Goal: Task Accomplishment & Management: Complete application form

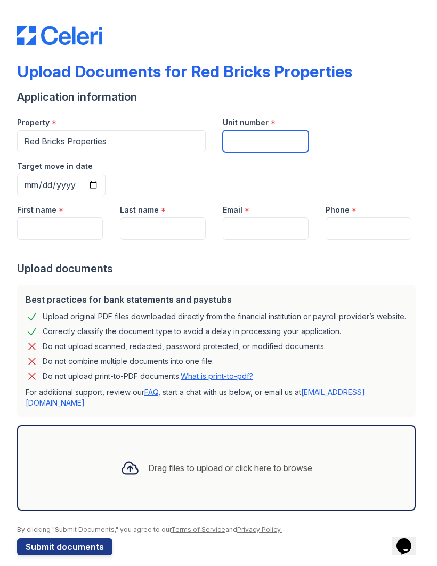
click at [264, 146] on input "Unit number" at bounding box center [266, 141] width 86 height 22
type input "10159"
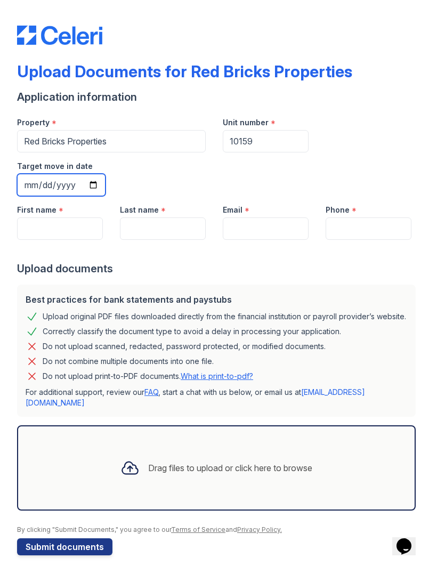
click at [106, 174] on input "Target move in date" at bounding box center [61, 185] width 89 height 22
type input "[DATE]"
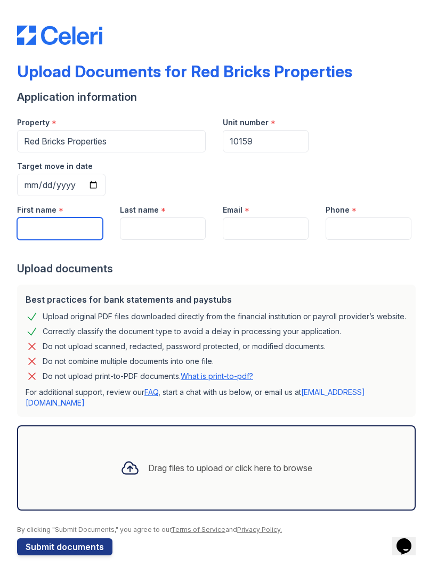
click at [32, 218] on input "First name" at bounding box center [60, 229] width 86 height 22
type input "[PERSON_NAME]"
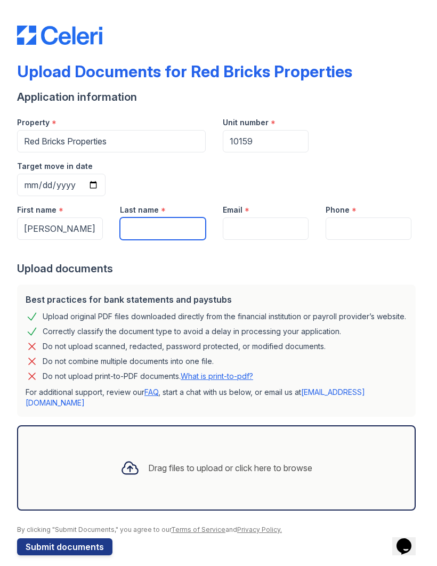
type input "White"
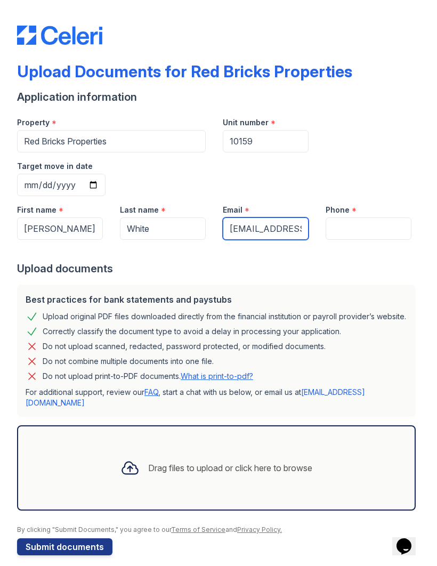
type input "[EMAIL_ADDRESS][DOMAIN_NAME]"
click at [359, 218] on input "Phone" at bounding box center [369, 229] width 86 height 22
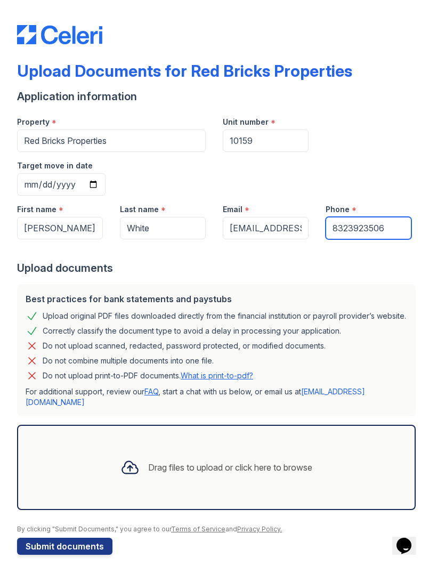
type input "8323923506"
click at [302, 450] on div "Drag files to upload or click here to browse" at bounding box center [216, 468] width 209 height 36
click at [287, 450] on div "Drag files to upload or click here to browse" at bounding box center [216, 468] width 209 height 36
click at [258, 462] on div "Drag files to upload or click here to browse" at bounding box center [230, 468] width 164 height 13
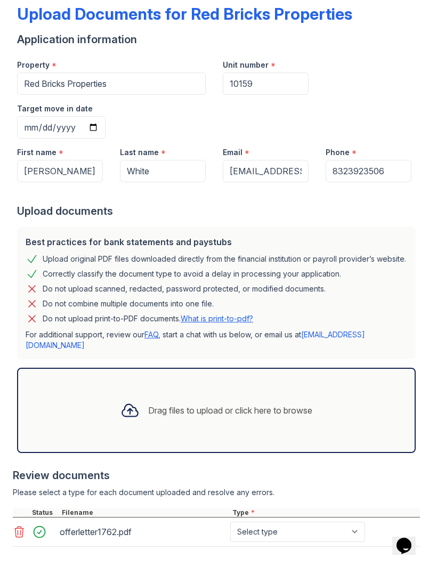
scroll to position [57, 0]
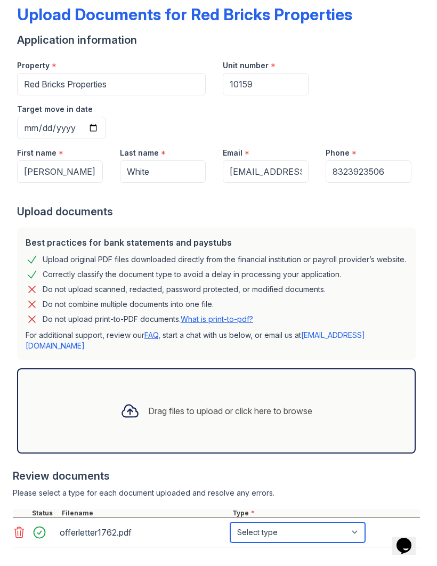
click at [309, 523] on select "Select type Paystub Bank Statement Offer Letter Tax Documents Benefit Award Let…" at bounding box center [297, 533] width 135 height 20
select select "offer_letter"
click at [247, 405] on div "Drag files to upload or click here to browse" at bounding box center [230, 411] width 164 height 13
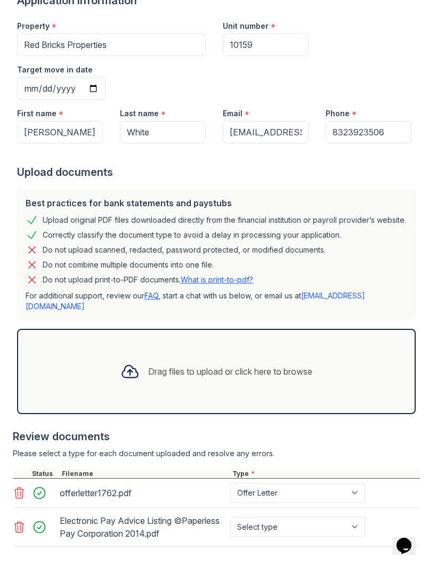
scroll to position [95, 0]
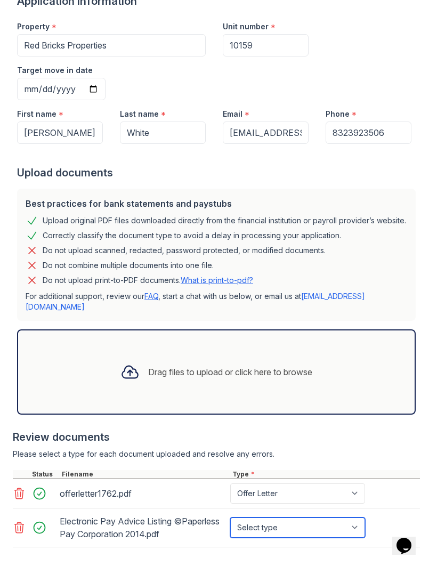
click at [324, 518] on select "Select type Paystub Bank Statement Offer Letter Tax Documents Benefit Award Let…" at bounding box center [297, 528] width 135 height 20
select select "paystub"
click at [208, 355] on div "Drag files to upload or click here to browse" at bounding box center [216, 373] width 209 height 36
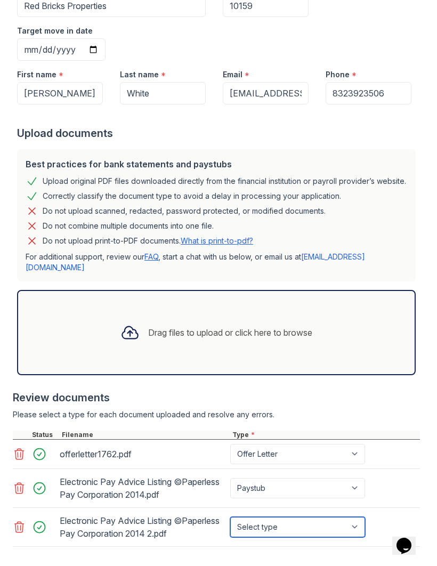
click at [336, 518] on select "Select type Paystub Bank Statement Offer Letter Tax Documents Benefit Award Let…" at bounding box center [297, 528] width 135 height 20
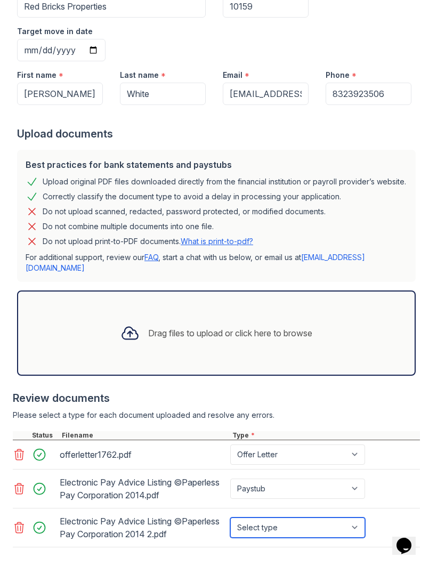
select select "paystub"
click at [59, 525] on form "Application information Property * Red Bricks Properties Unit number * 10159 Ta…" at bounding box center [218, 277] width 403 height 644
